Goal: Find specific page/section: Find specific page/section

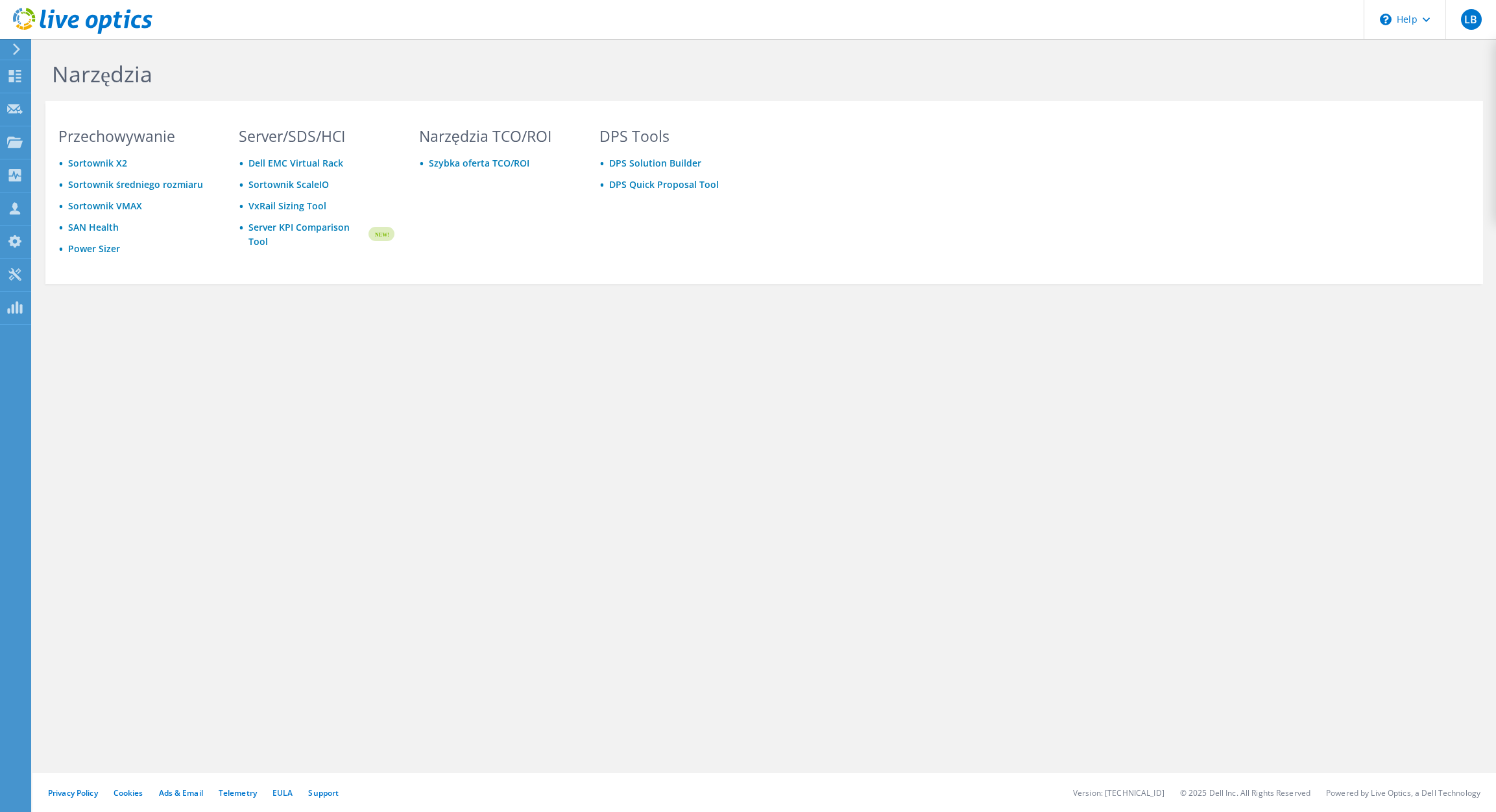
click at [217, 449] on div "Narzędzia Przechowywanie Sortownik X2 Sortownik średniego rozmiaru Sortownik VM…" at bounding box center [764, 426] width 1463 height 774
click at [471, 441] on div "Narzędzia Przechowywanie Sortownik X2 Sortownik średniego rozmiaru Sortownik VM…" at bounding box center [764, 426] width 1463 height 774
